Goal: Information Seeking & Learning: Learn about a topic

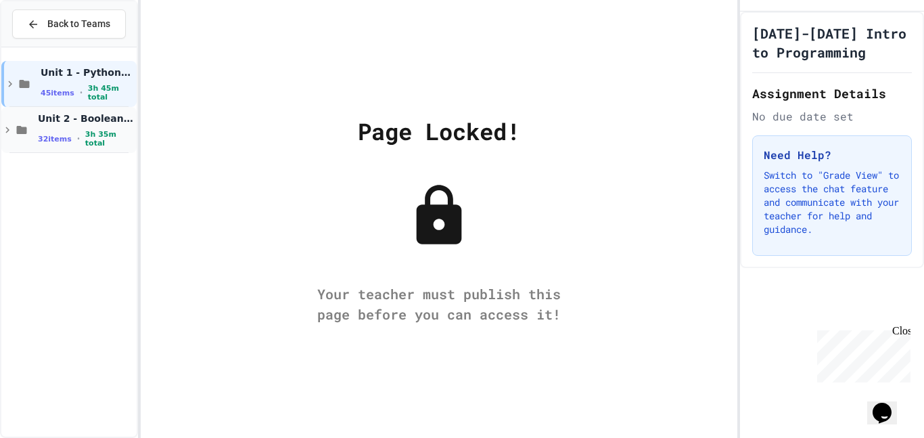
click at [62, 131] on div "Unit 2 - Boolean Expressions and If Statements 32 items • 3h 35m total" at bounding box center [86, 130] width 96 height 36
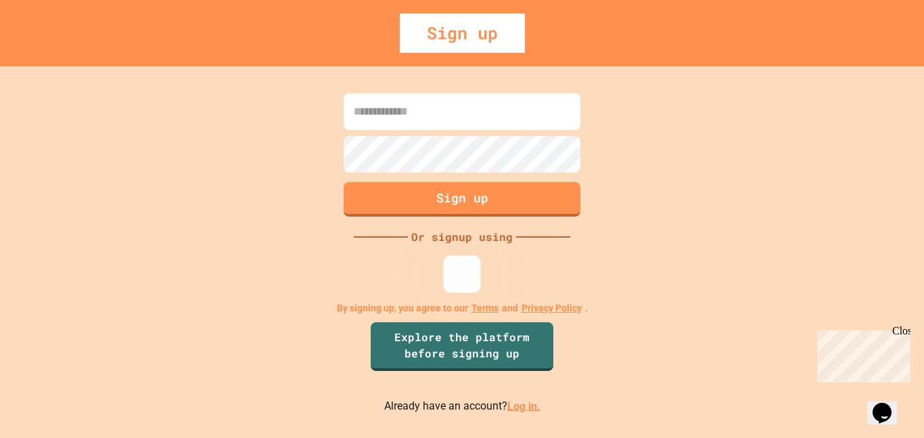
click at [454, 272] on img at bounding box center [462, 273] width 22 height 22
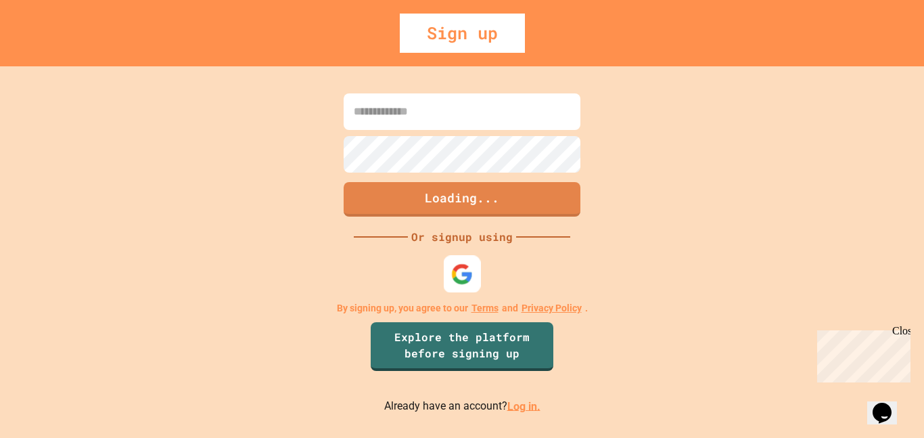
click at [475, 281] on div at bounding box center [462, 273] width 37 height 37
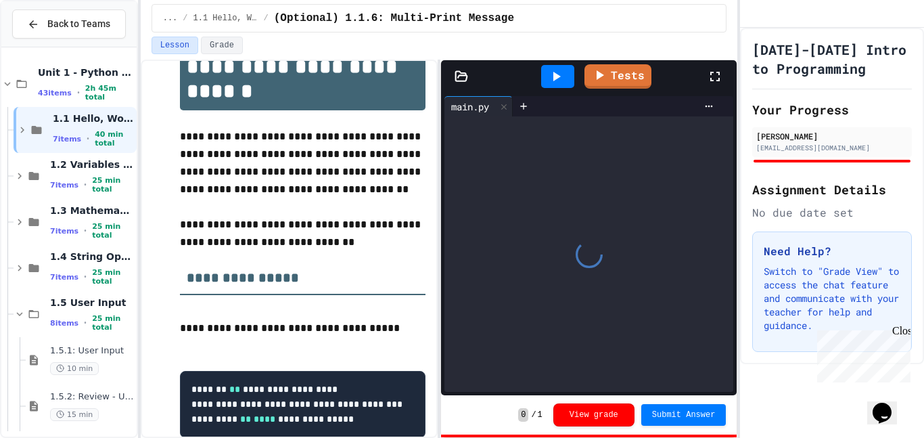
scroll to position [101, 0]
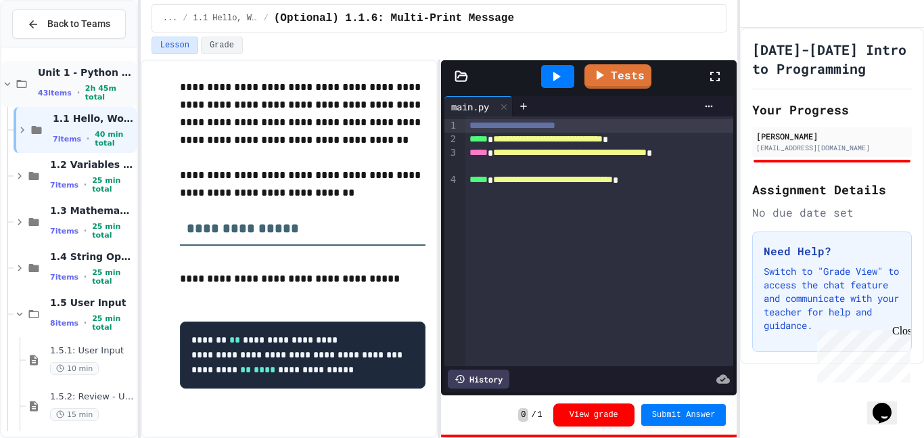
click at [9, 85] on icon at bounding box center [7, 84] width 12 height 12
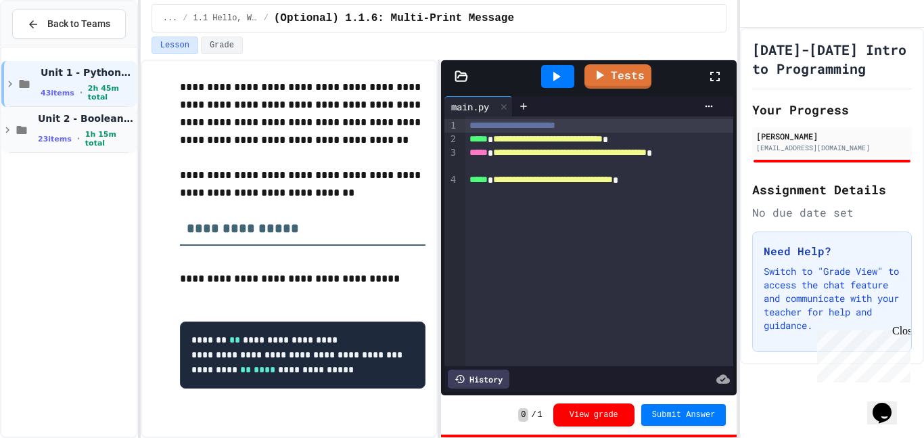
click at [23, 137] on div "Unit 2 - Boolean Expressions and If Statements 23 items • 1h 15m total" at bounding box center [68, 130] width 135 height 46
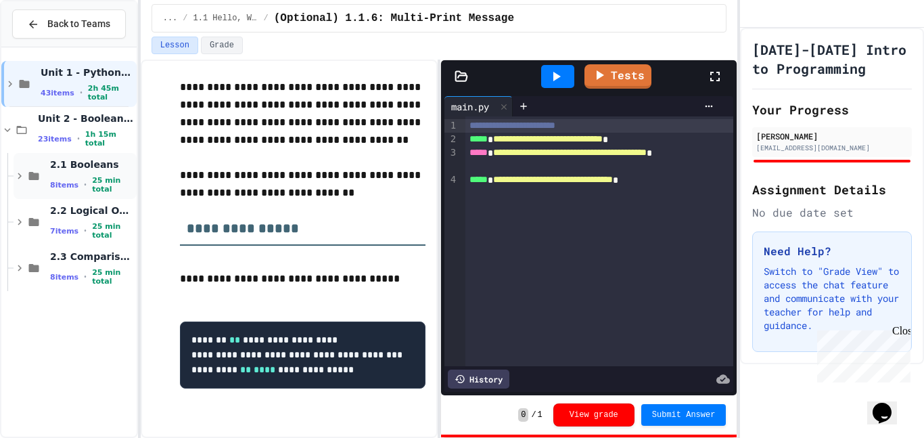
click at [70, 177] on div "2.1 Booleans 8 items • 25 min total" at bounding box center [92, 176] width 84 height 36
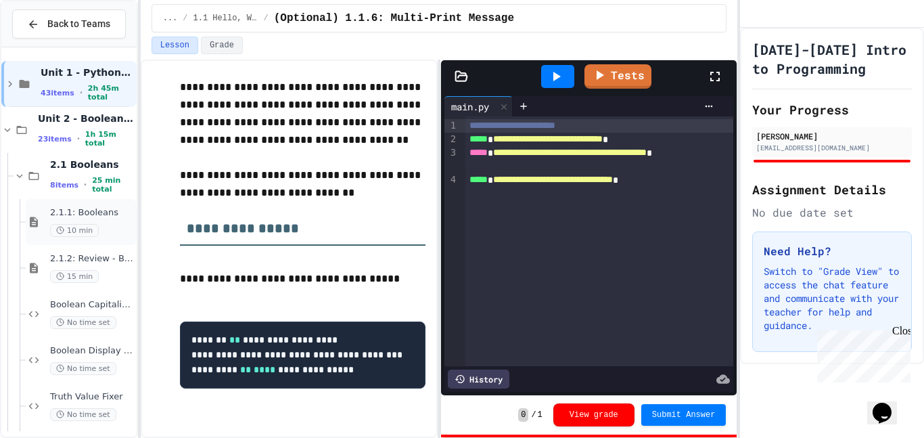
click at [70, 210] on span "2.1.1: Booleans" at bounding box center [92, 212] width 84 height 11
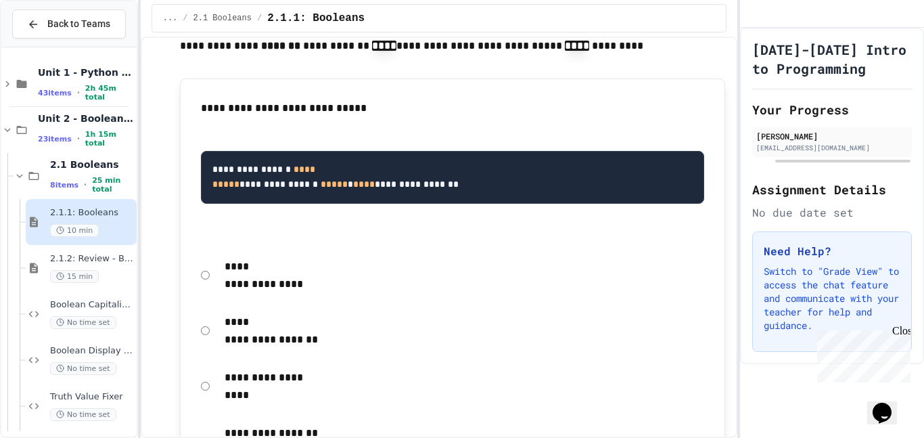
scroll to position [1127, 0]
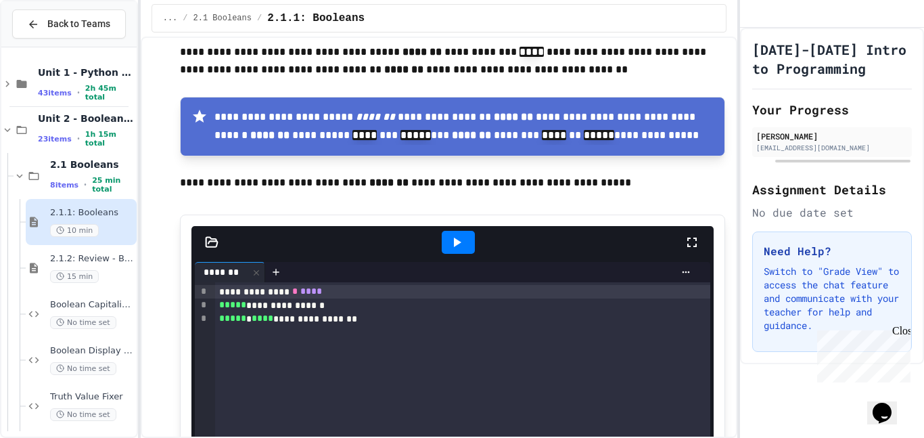
scroll to position [1635, 0]
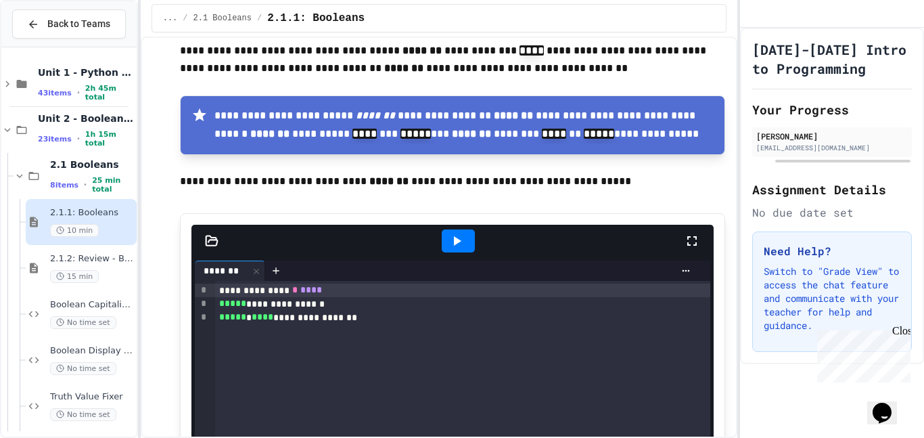
click at [459, 233] on icon at bounding box center [456, 241] width 16 height 16
click at [467, 223] on div at bounding box center [458, 241] width 47 height 37
click at [463, 233] on icon at bounding box center [456, 241] width 16 height 16
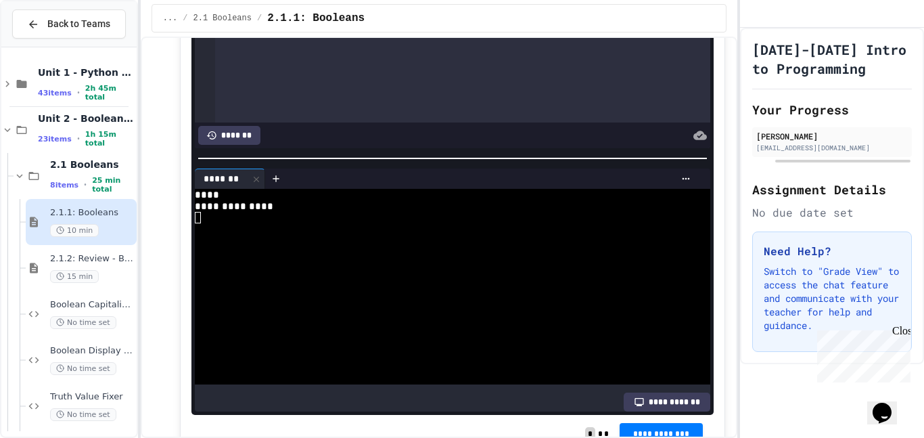
scroll to position [1990, 0]
